Goal: Contribute content

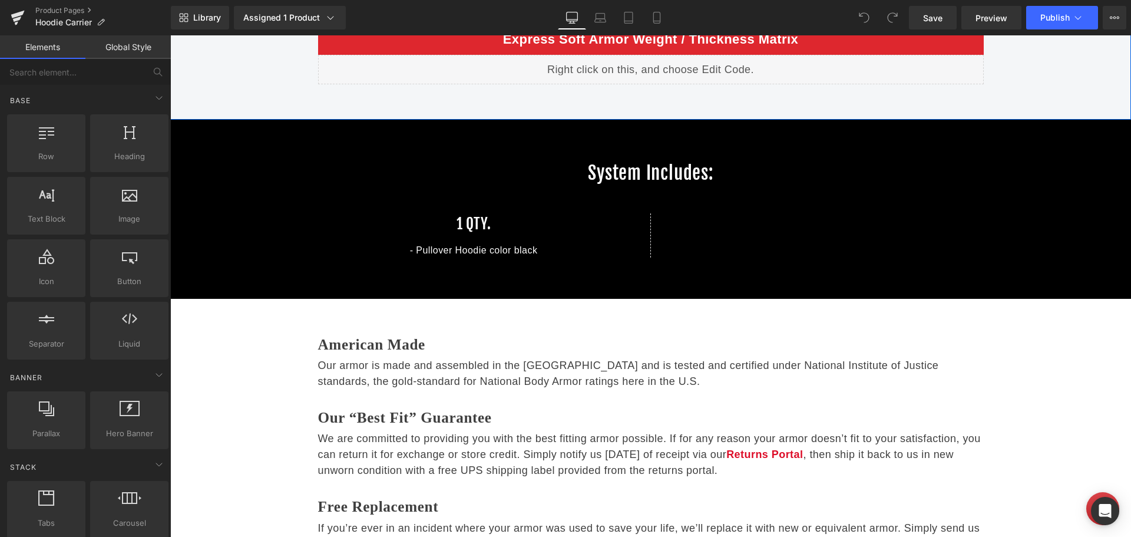
scroll to position [1296, 0]
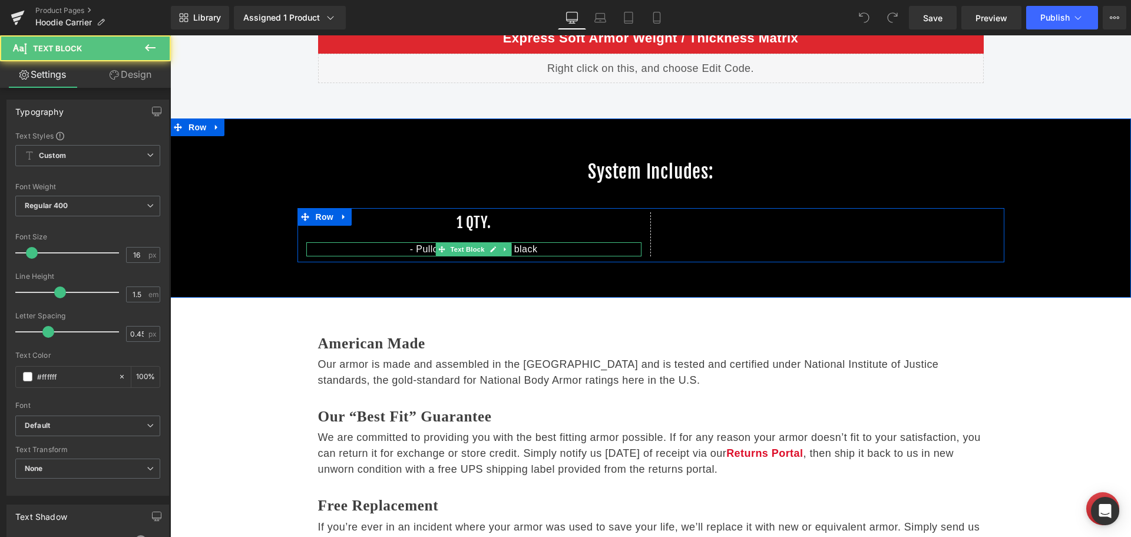
click at [554, 246] on p "- Pullover Hoodie color black" at bounding box center [473, 249] width 335 height 14
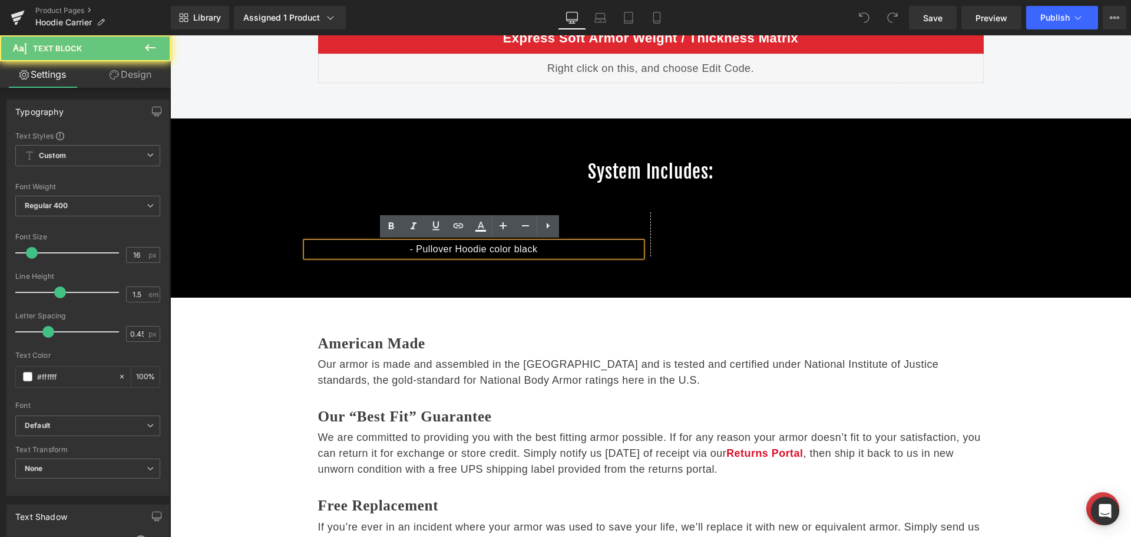
click at [554, 247] on p "- Pullover Hoodie color black" at bounding box center [473, 249] width 335 height 14
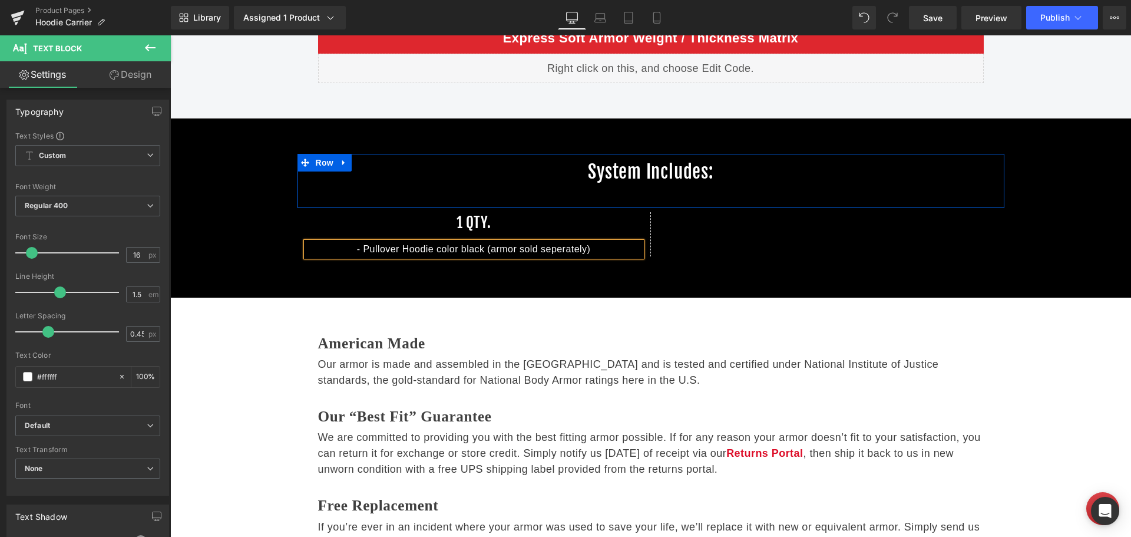
click at [720, 199] on div "System includes: Heading" at bounding box center [650, 180] width 707 height 43
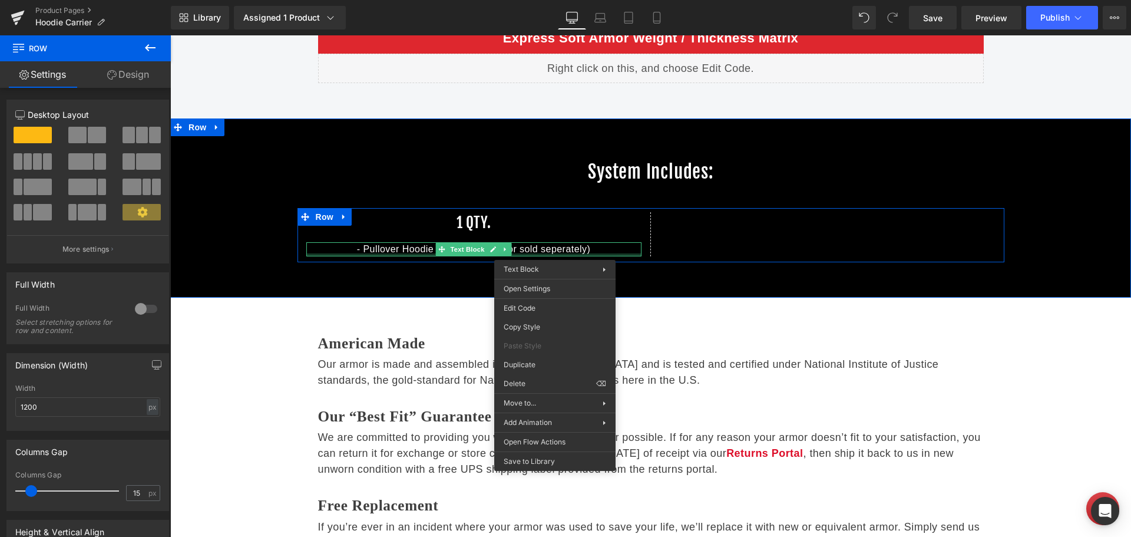
click at [558, 253] on div "- Pullover Hoodie color black (armor sold seperately) Text Block" at bounding box center [473, 249] width 335 height 14
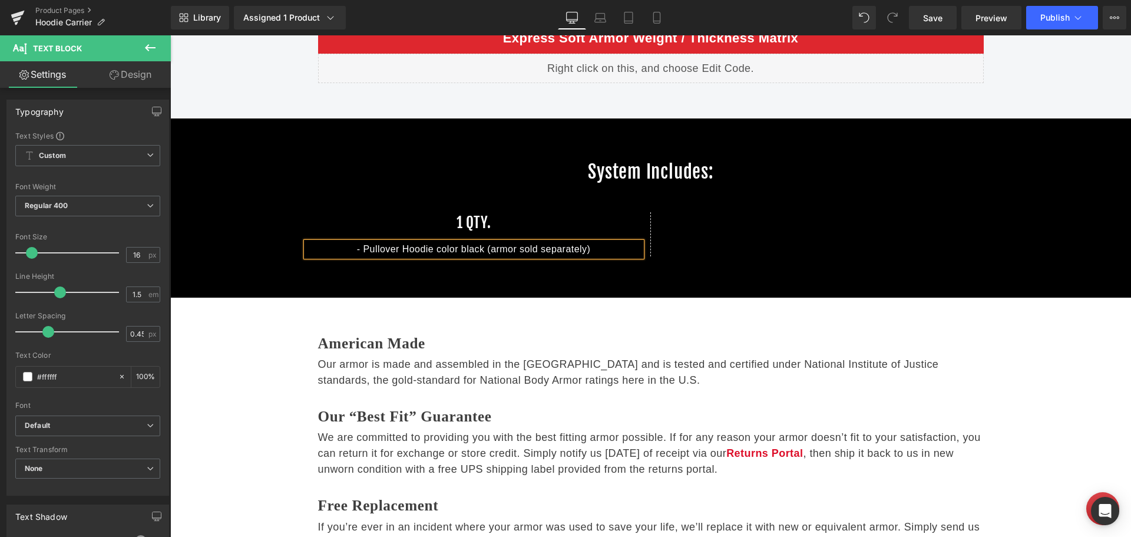
click at [564, 261] on div "1 Qty. Heading - Pullover Hoodie color black (armor sold separately) Text Block…" at bounding box center [650, 235] width 707 height 54
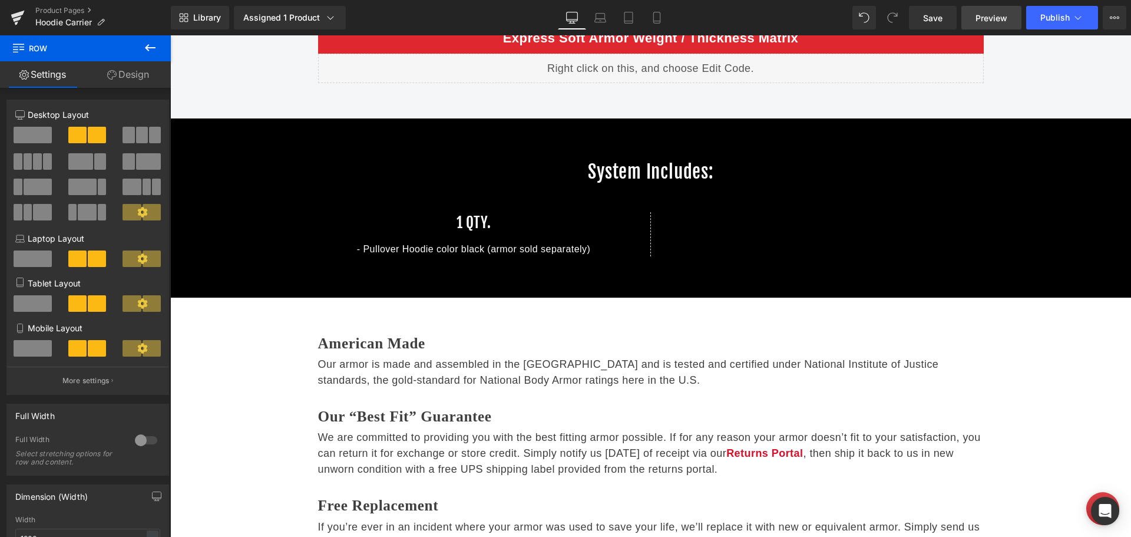
click at [983, 22] on span "Preview" at bounding box center [992, 18] width 32 height 12
click at [934, 22] on span "Save" at bounding box center [932, 18] width 19 height 12
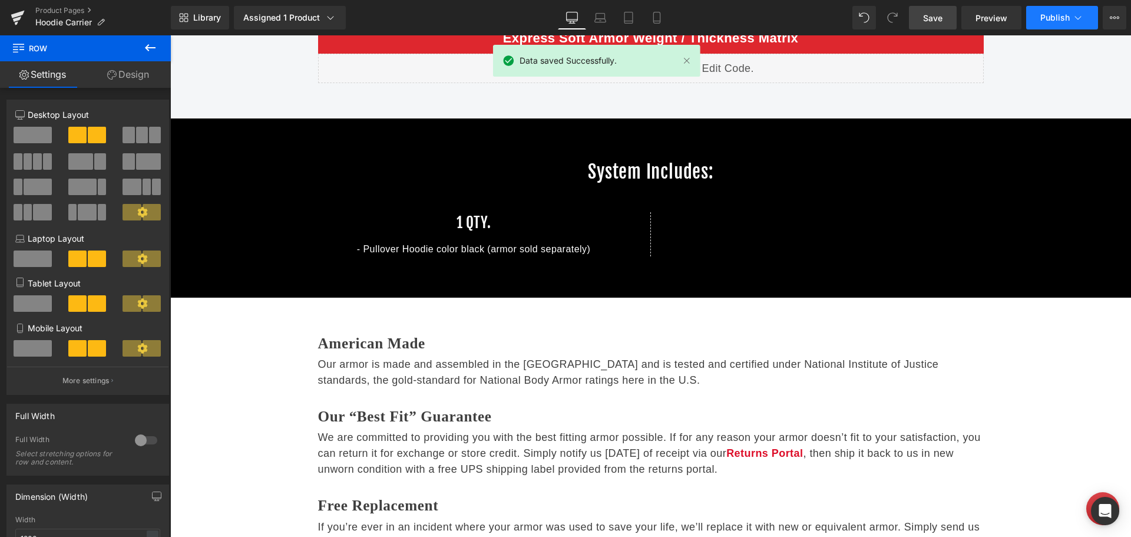
click at [1049, 16] on span "Publish" at bounding box center [1054, 17] width 29 height 9
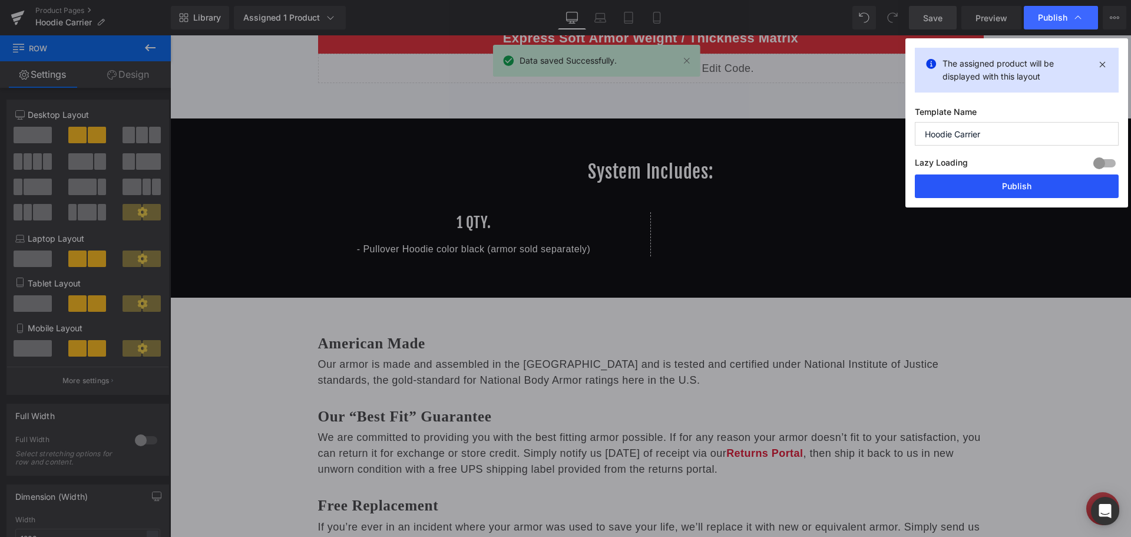
click at [988, 185] on button "Publish" at bounding box center [1017, 186] width 204 height 24
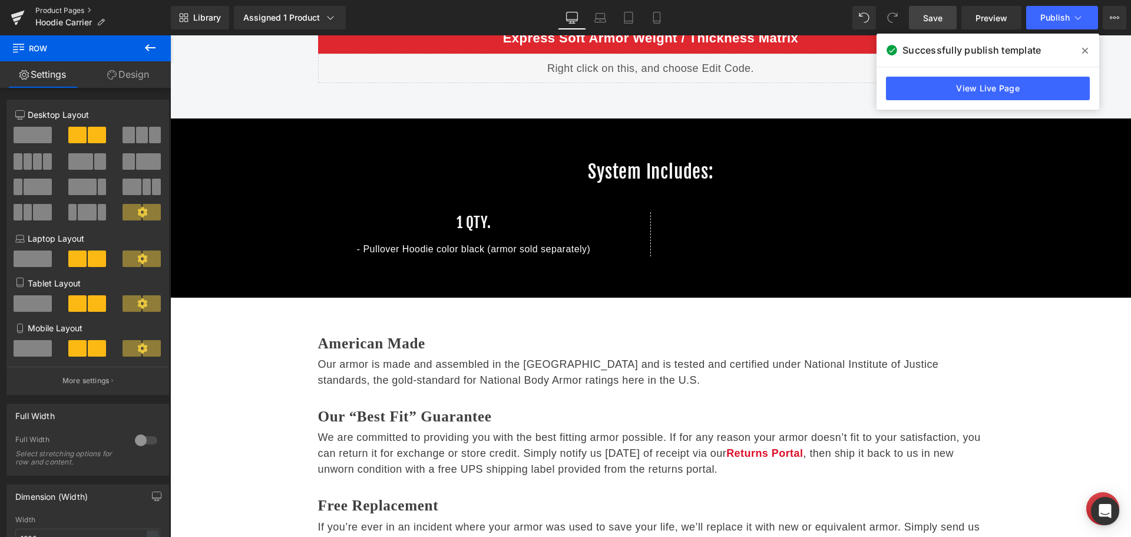
click at [48, 11] on link "Product Pages" at bounding box center [102, 10] width 135 height 9
